Goal: Task Accomplishment & Management: Use online tool/utility

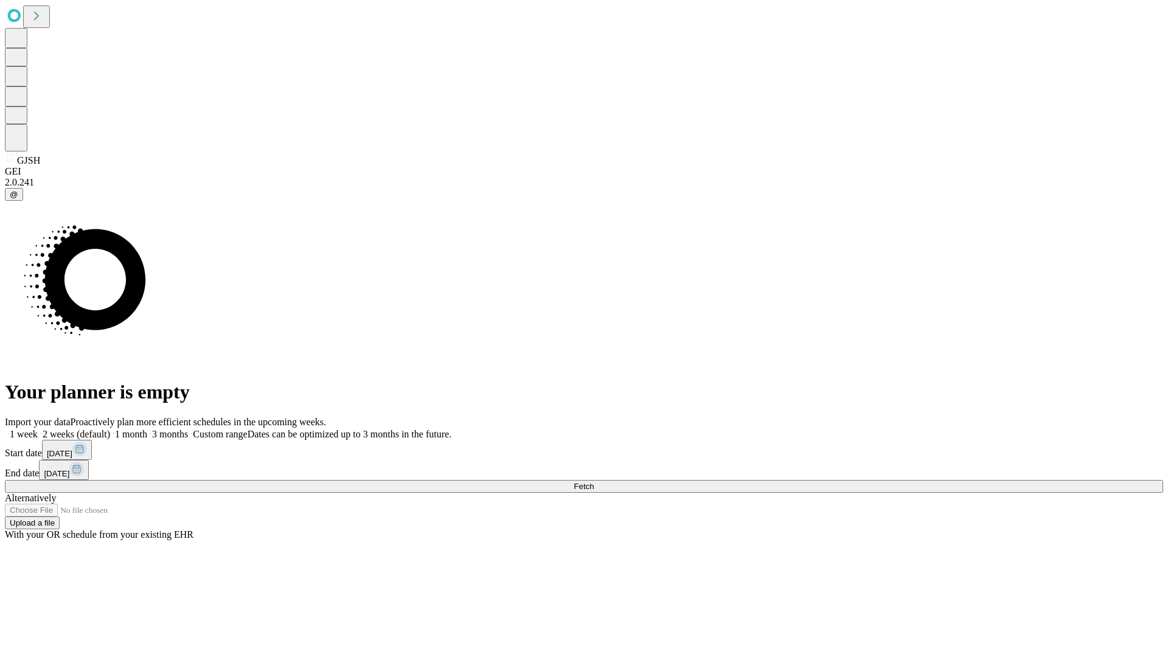
click at [594, 482] on span "Fetch" at bounding box center [584, 486] width 20 height 9
